Goal: Entertainment & Leisure: Consume media (video, audio)

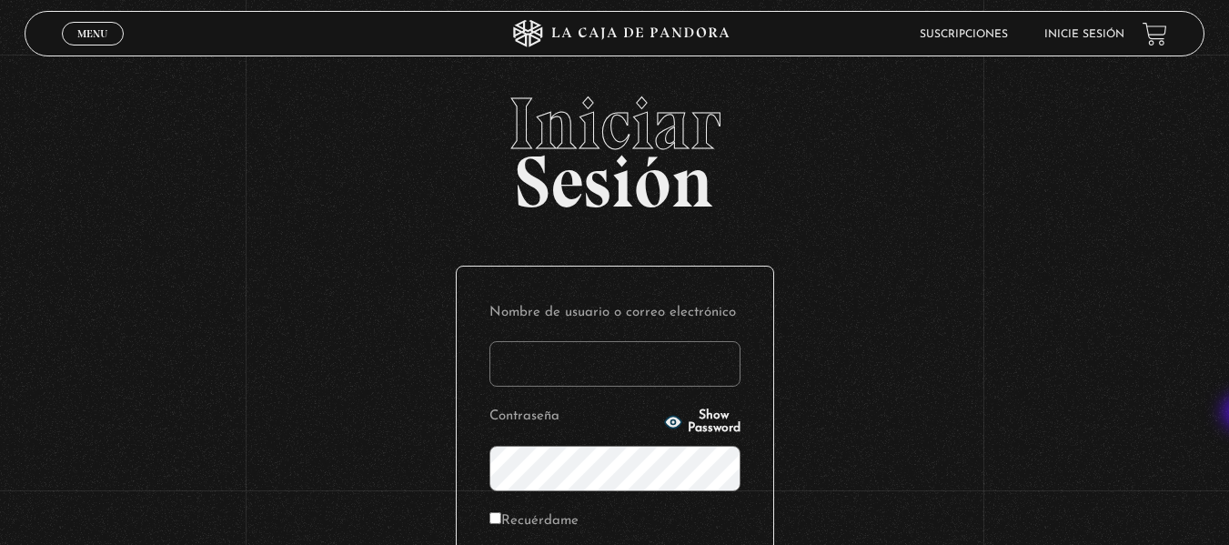
type input "Evmr_21@hotmail.com"
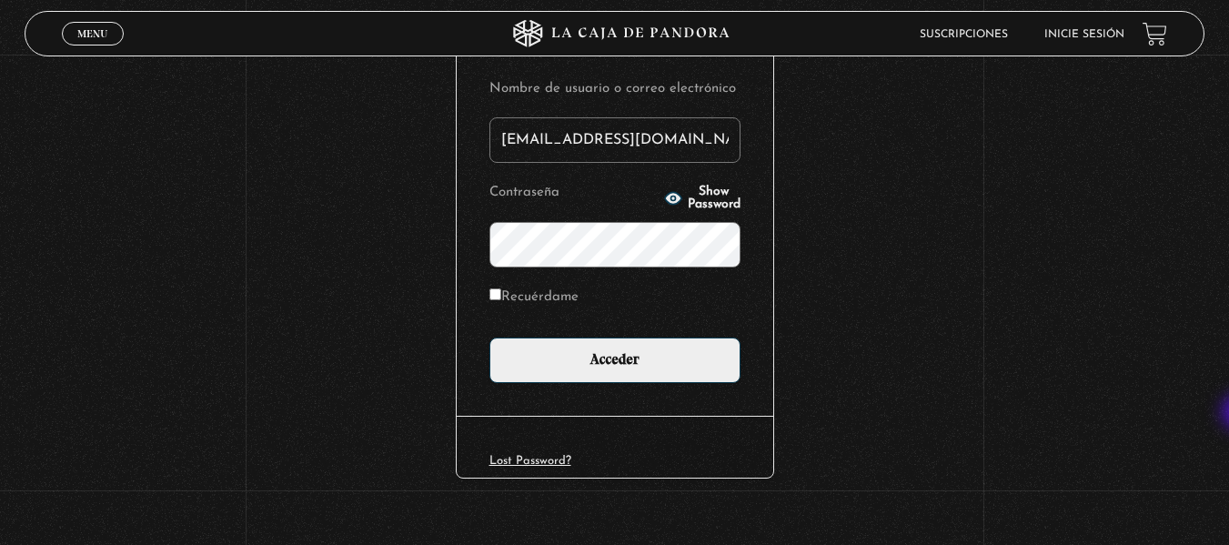
scroll to position [248, 0]
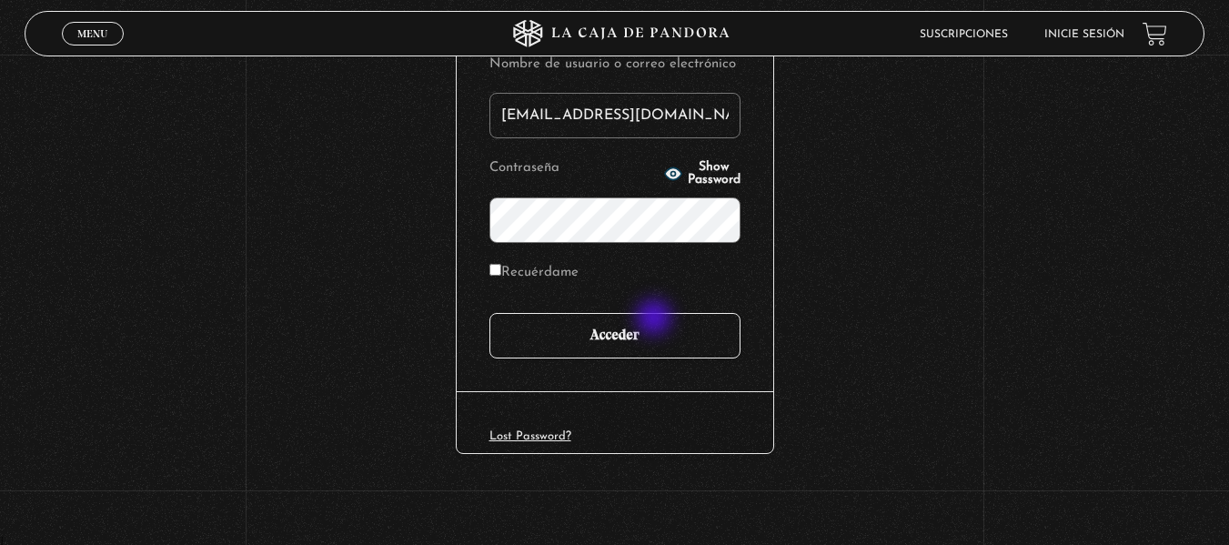
click at [656, 319] on input "Acceder" at bounding box center [615, 335] width 251 height 45
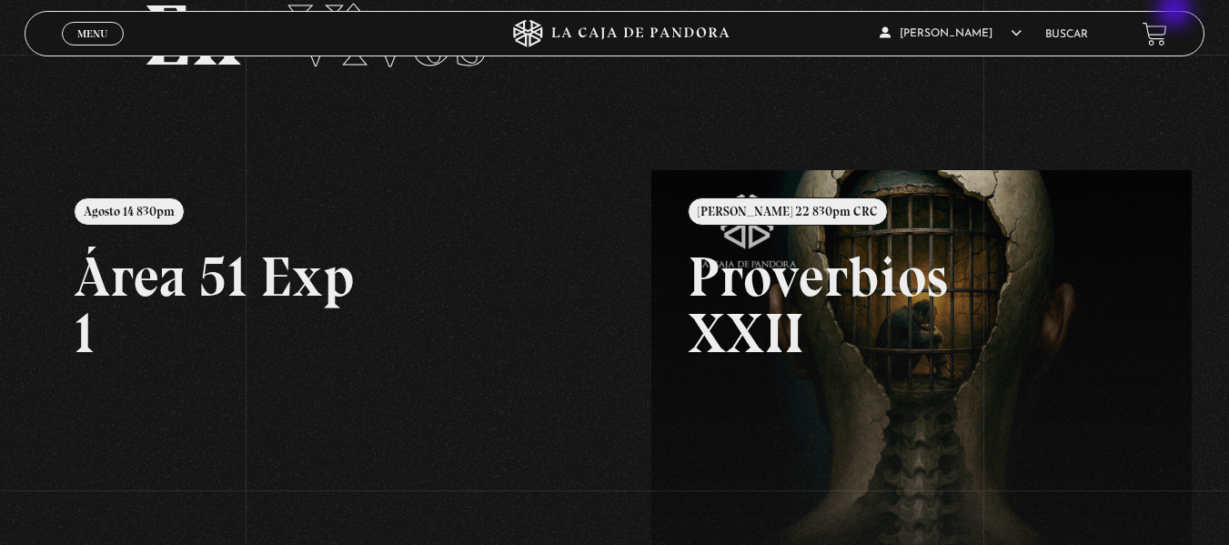
scroll to position [109, 0]
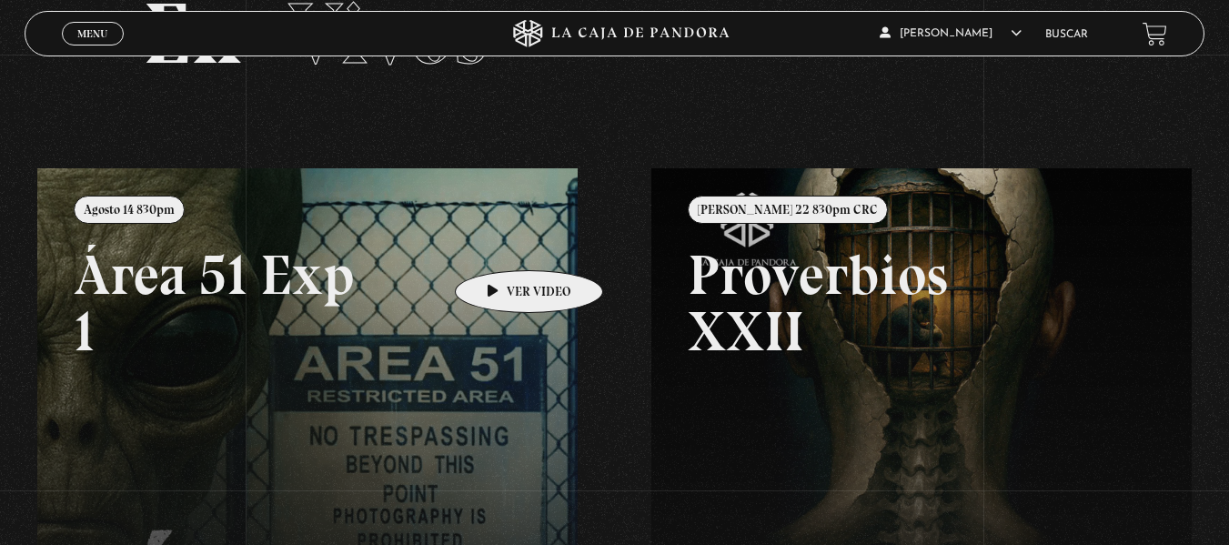
click at [500, 243] on link at bounding box center [651, 440] width 1229 height 545
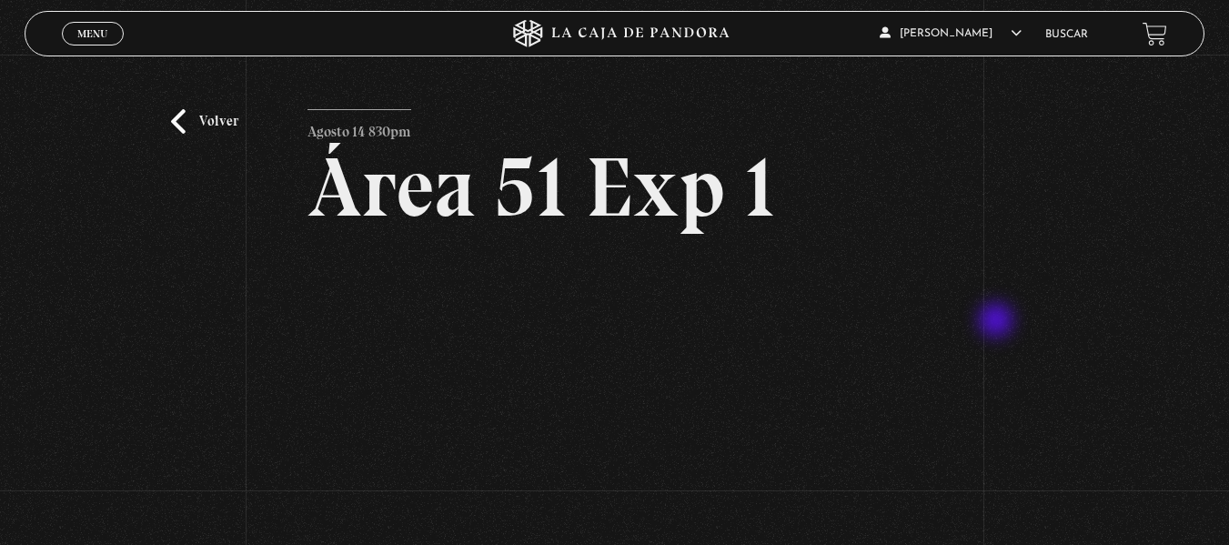
click at [998, 322] on div "Volver Agosto 14 830pm Área 51 Exp 1" at bounding box center [614, 346] width 1229 height 583
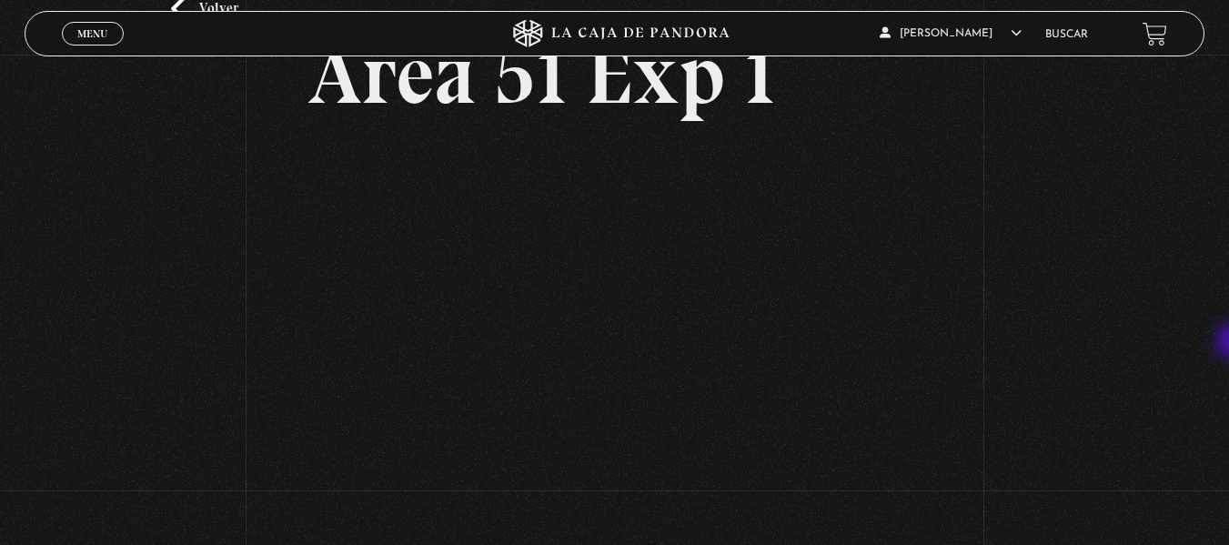
scroll to position [116, 0]
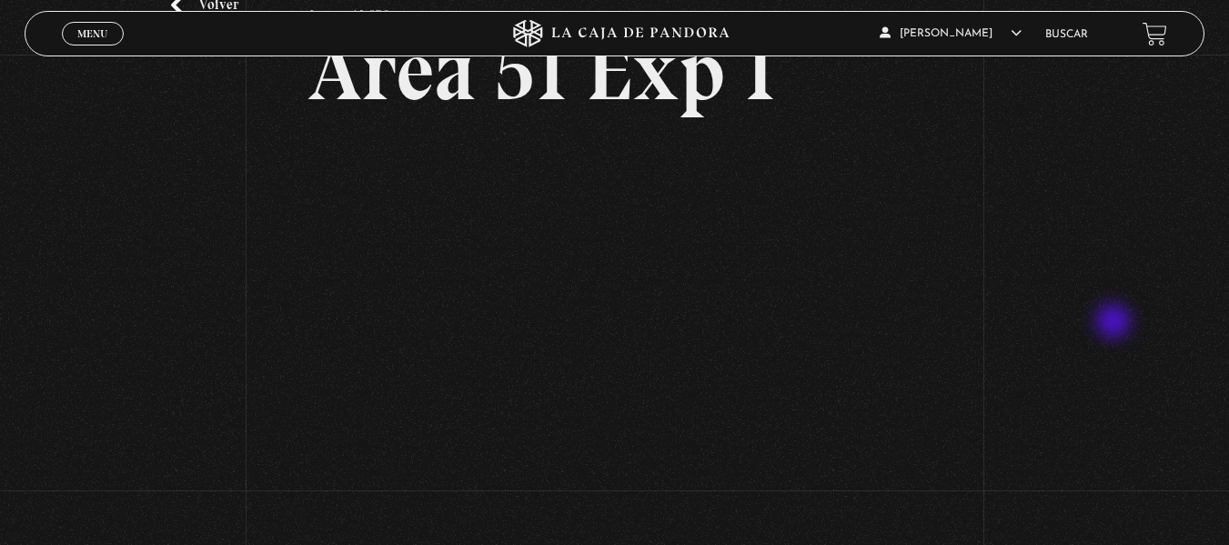
click at [1116, 323] on div "Volver Agosto 14 830pm Área 51 Exp 1" at bounding box center [614, 229] width 1229 height 583
